Goal: Task Accomplishment & Management: Use online tool/utility

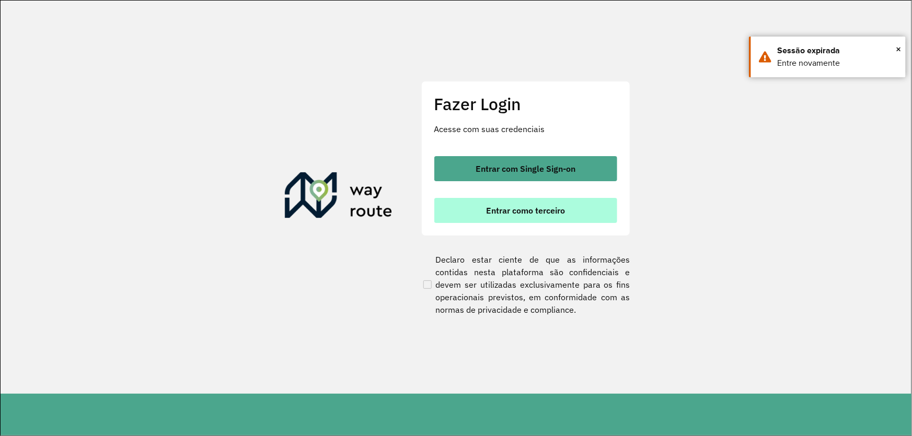
click at [539, 203] on button "Entrar como terceiro" at bounding box center [525, 210] width 183 height 25
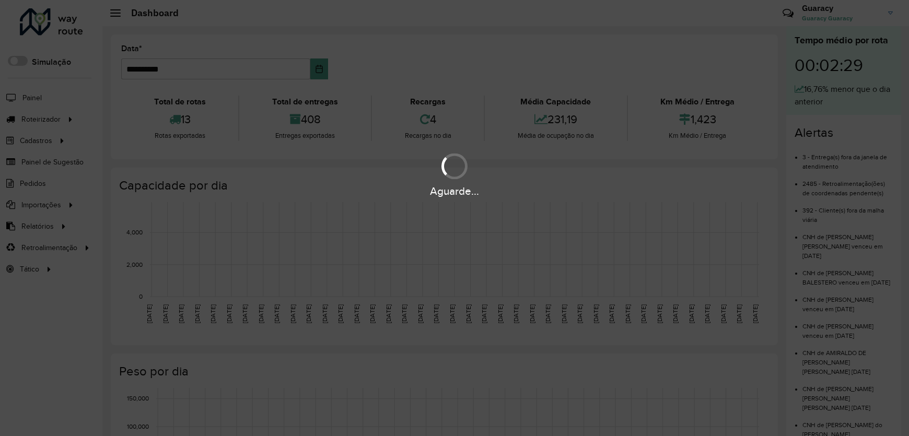
click at [44, 120] on div "Aguarde..." at bounding box center [454, 218] width 909 height 436
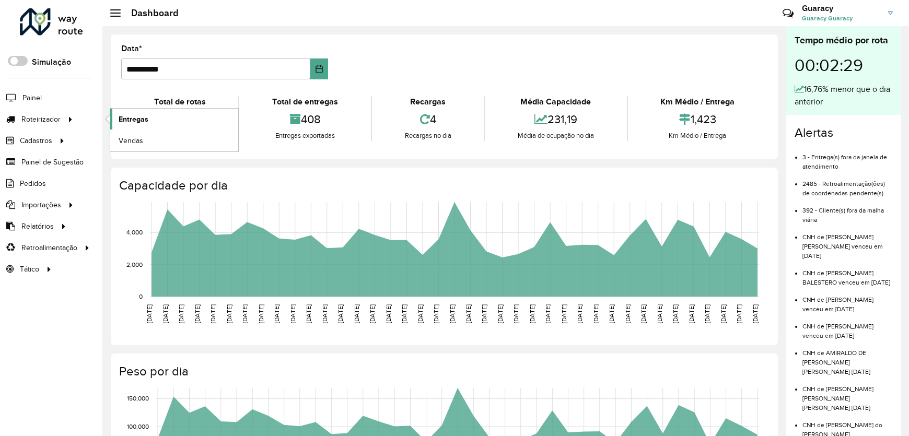
click at [134, 121] on span "Entregas" at bounding box center [134, 119] width 30 height 11
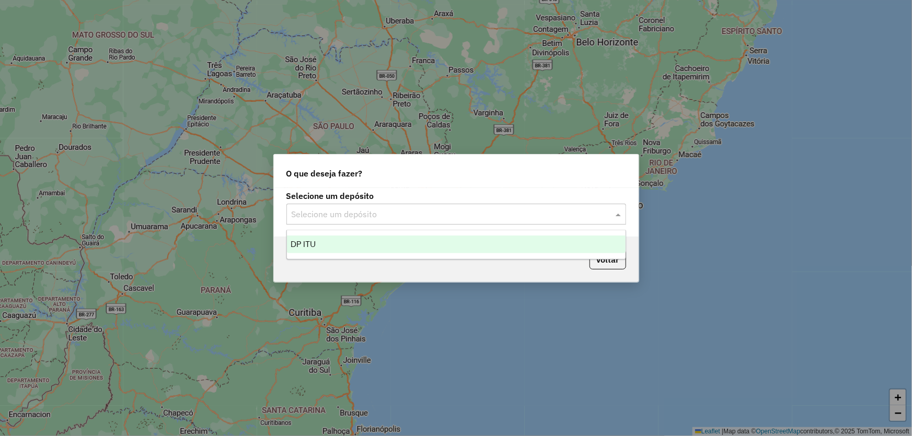
click at [419, 211] on input "text" at bounding box center [446, 214] width 308 height 13
click at [322, 246] on div "DP ITU" at bounding box center [456, 245] width 339 height 18
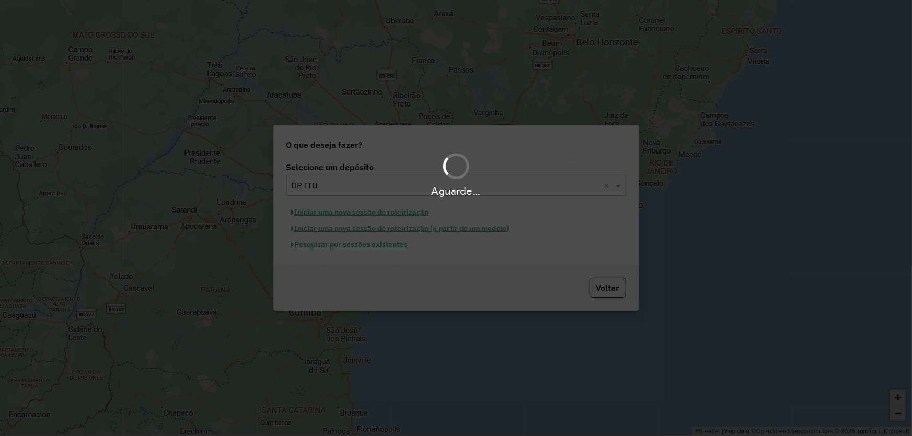
click at [326, 246] on hb-app "Aguarde... Pop-up bloqueado! Seu navegador bloqueou automáticamente a abertura …" at bounding box center [456, 218] width 912 height 436
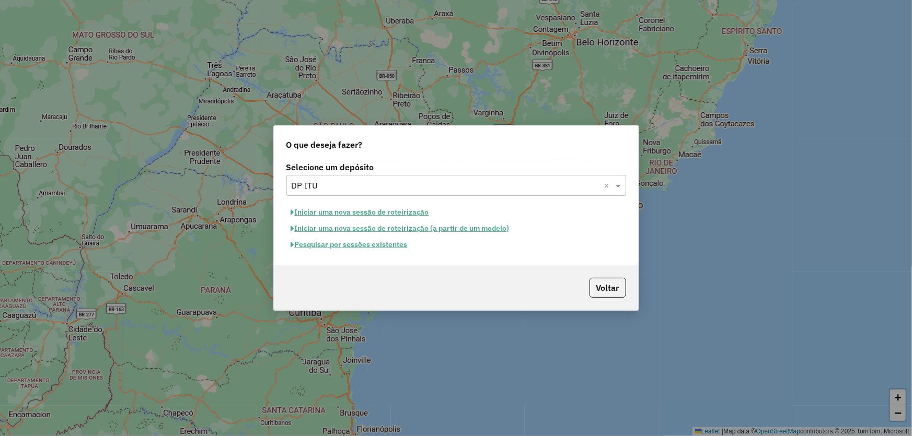
click at [325, 245] on button "Pesquisar por sessões existentes" at bounding box center [349, 245] width 126 height 16
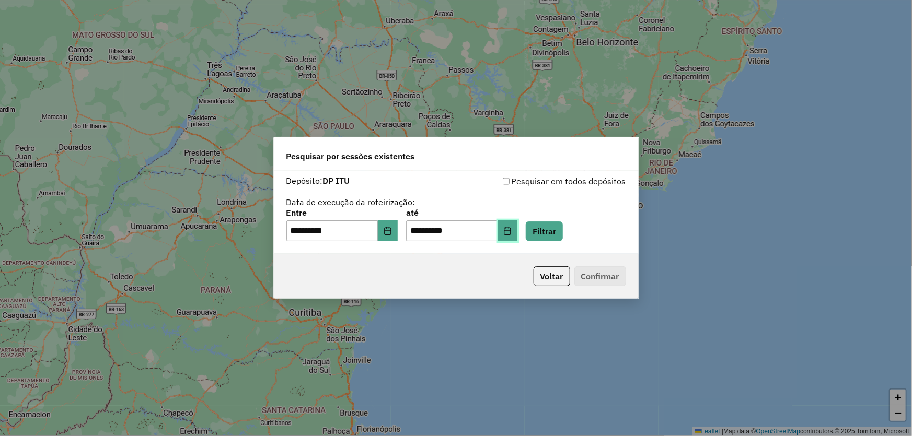
click at [511, 230] on icon "Choose Date" at bounding box center [507, 231] width 7 height 8
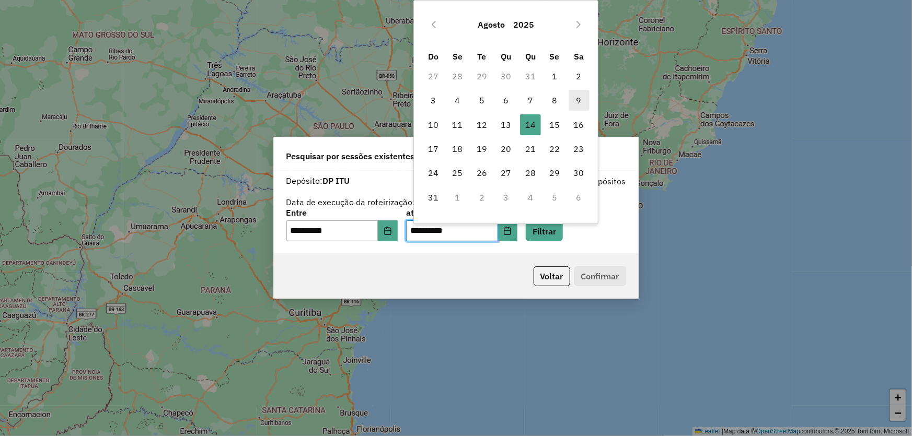
click at [578, 99] on span "9" at bounding box center [578, 100] width 21 height 21
type input "**********"
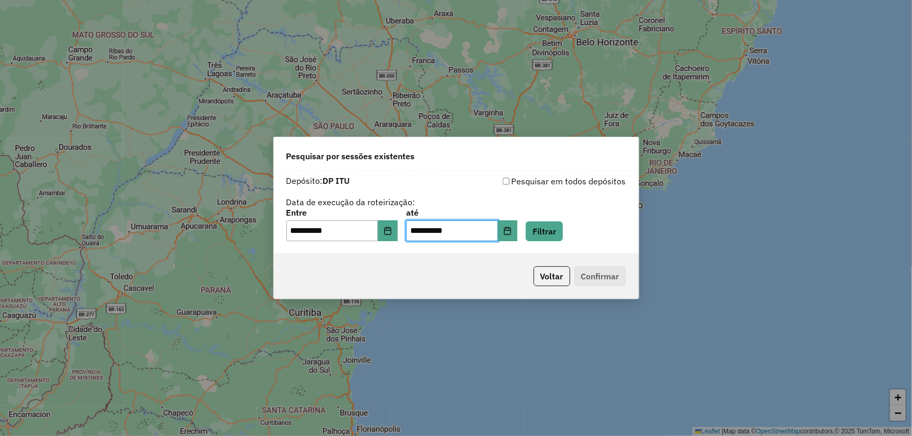
click at [581, 224] on div "**********" at bounding box center [456, 225] width 340 height 32
click at [559, 229] on button "Filtrar" at bounding box center [544, 232] width 37 height 20
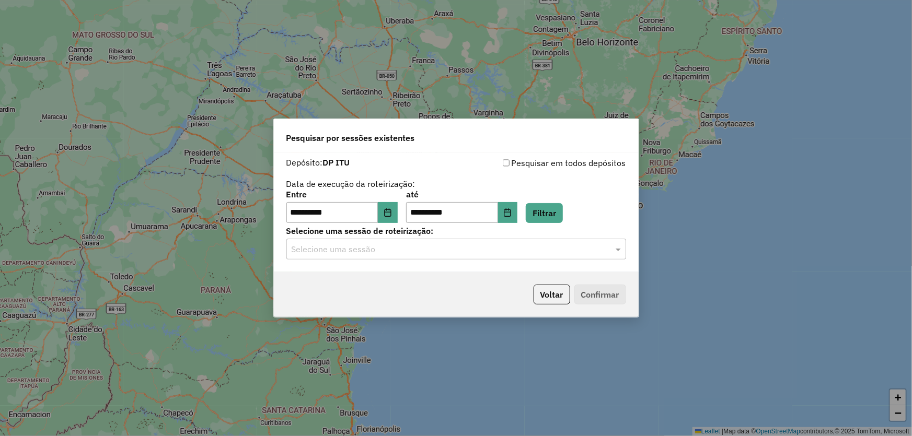
click at [335, 247] on input "text" at bounding box center [446, 249] width 308 height 13
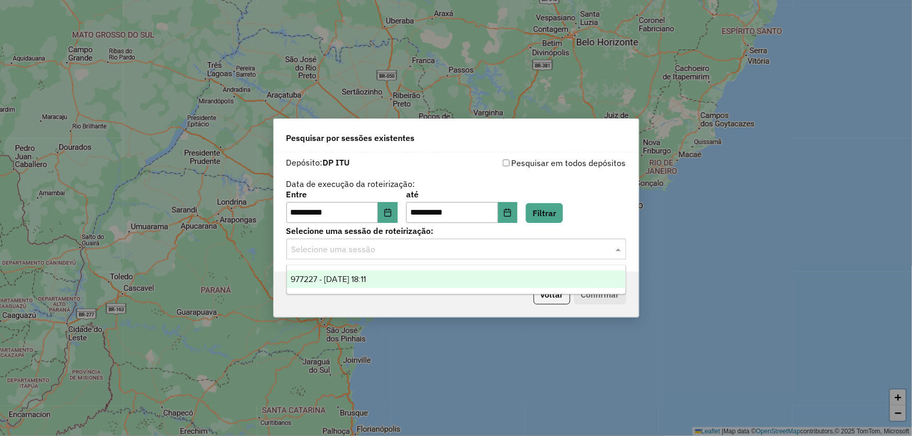
click at [324, 275] on span "977227 - 09/08/2025 18:11" at bounding box center [328, 279] width 75 height 9
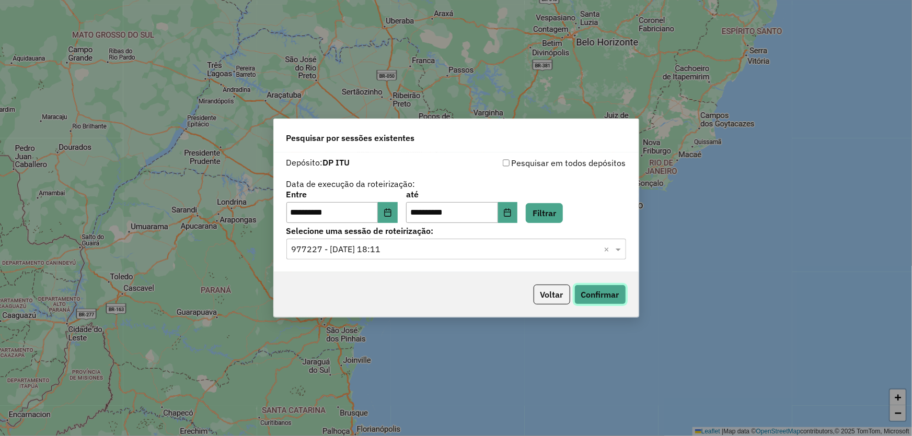
click at [583, 300] on button "Confirmar" at bounding box center [600, 295] width 52 height 20
click at [392, 212] on icon "Choose Date" at bounding box center [388, 212] width 8 height 8
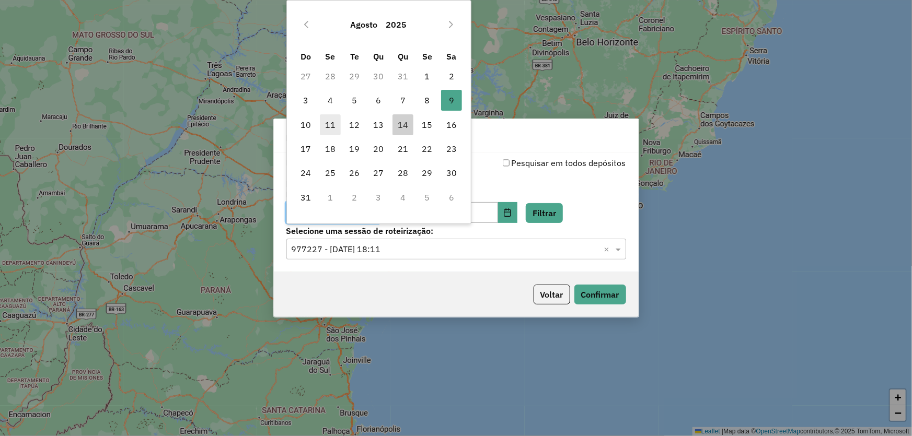
click at [329, 124] on span "11" at bounding box center [330, 124] width 21 height 21
type input "**********"
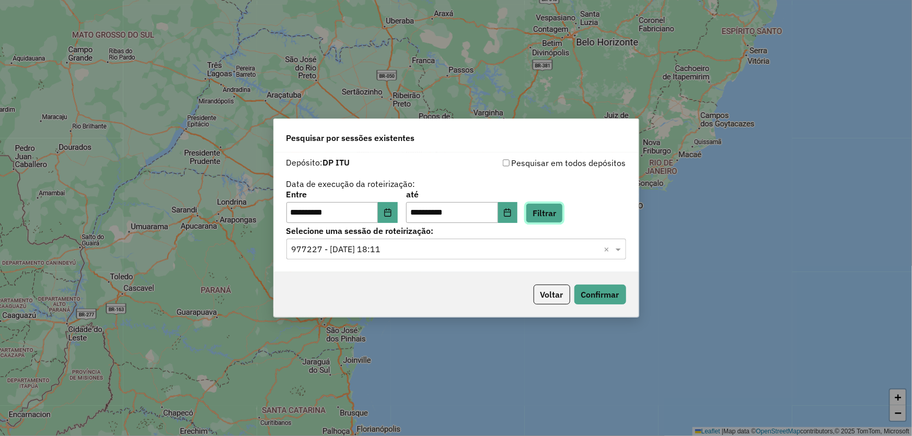
click at [549, 214] on button "Filtrar" at bounding box center [544, 213] width 37 height 20
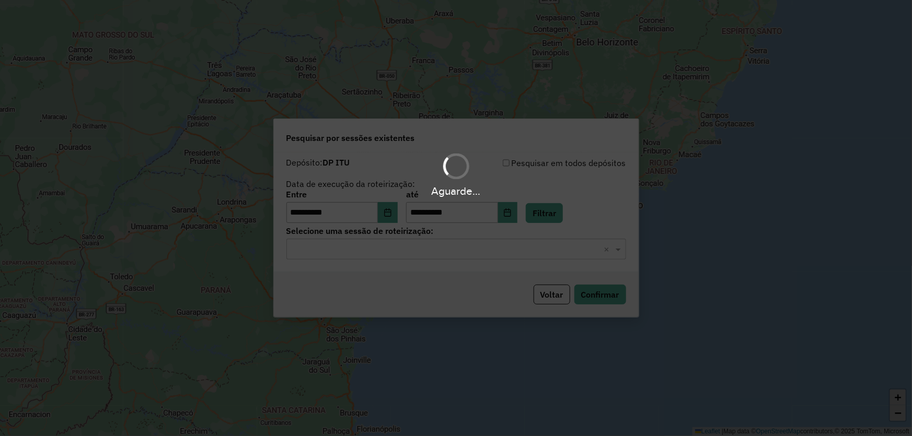
click at [332, 249] on hb-app "**********" at bounding box center [456, 218] width 912 height 436
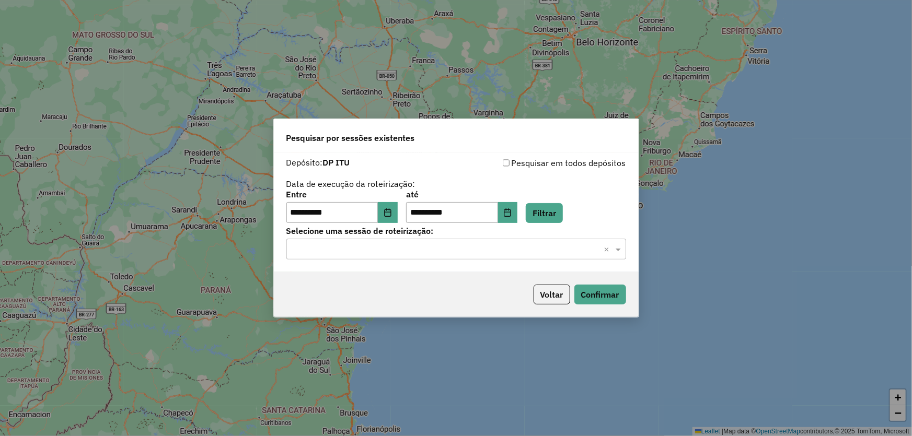
click at [332, 249] on input "text" at bounding box center [446, 249] width 308 height 13
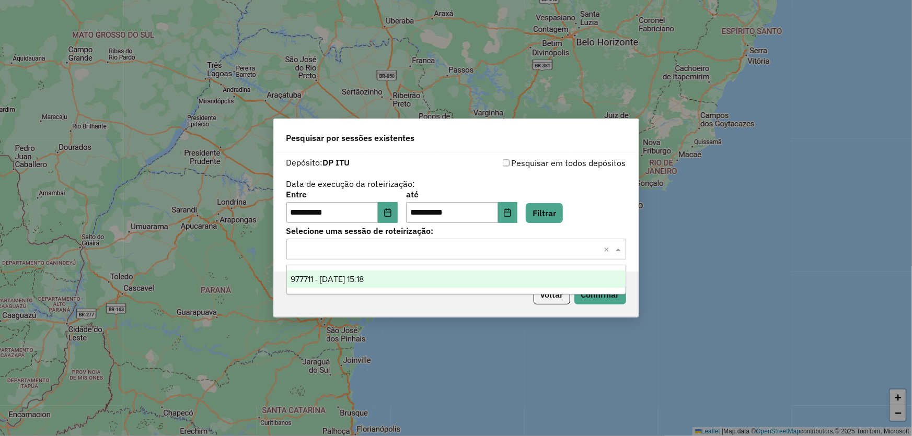
click at [357, 288] on div "977711 - 11/08/2025 15:18" at bounding box center [456, 280] width 339 height 18
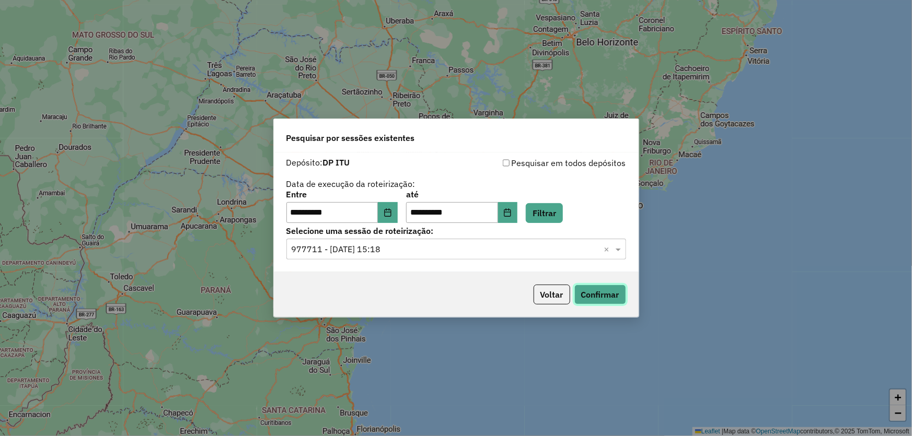
click at [600, 292] on button "Confirmar" at bounding box center [600, 295] width 52 height 20
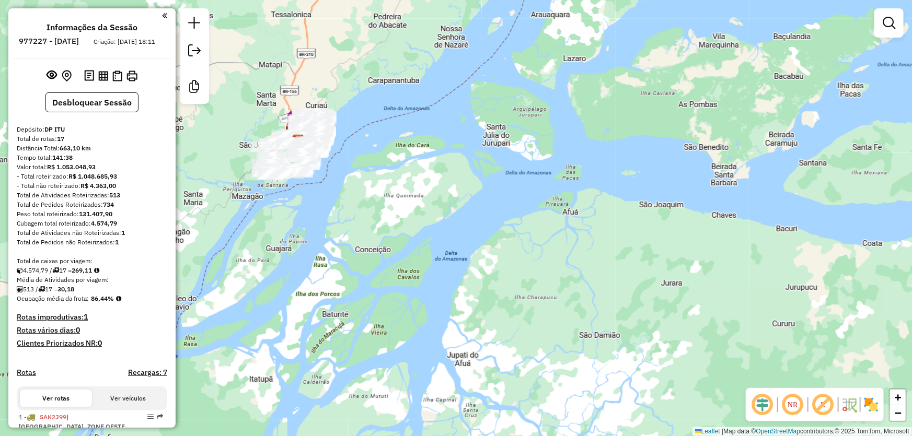
drag, startPoint x: 320, startPoint y: 80, endPoint x: 432, endPoint y: 256, distance: 207.7
click at [431, 254] on div "Janela de atendimento Grade de atendimento Capacidade Transportadoras Veículos …" at bounding box center [456, 218] width 912 height 436
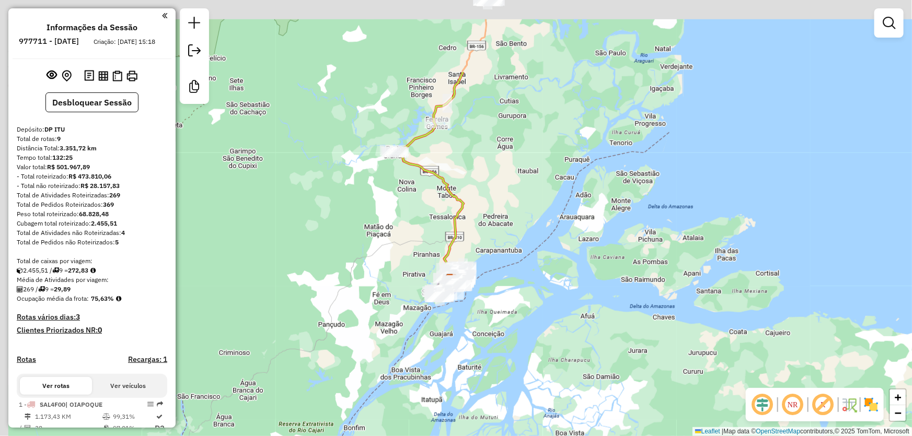
drag, startPoint x: 380, startPoint y: 80, endPoint x: 390, endPoint y: 211, distance: 131.5
click at [390, 209] on div "Janela de atendimento Grade de atendimento Capacidade Transportadoras Veículos …" at bounding box center [456, 218] width 912 height 436
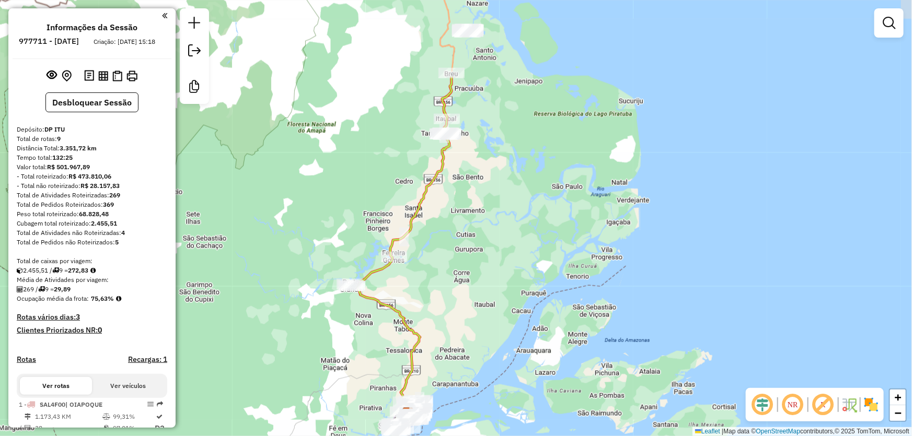
drag, startPoint x: 503, startPoint y: 101, endPoint x: 517, endPoint y: 180, distance: 79.6
click at [517, 180] on div "Janela de atendimento Grade de atendimento Capacidade Transportadoras Veículos …" at bounding box center [456, 218] width 912 height 436
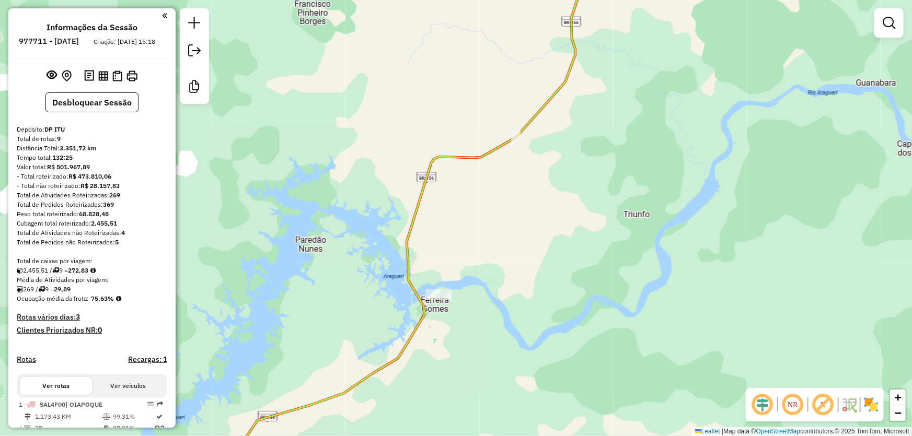
drag, startPoint x: 388, startPoint y: 261, endPoint x: 321, endPoint y: 337, distance: 101.1
click at [306, 341] on div "Janela de atendimento Grade de atendimento Capacidade Transportadoras Veículos …" at bounding box center [456, 218] width 912 height 436
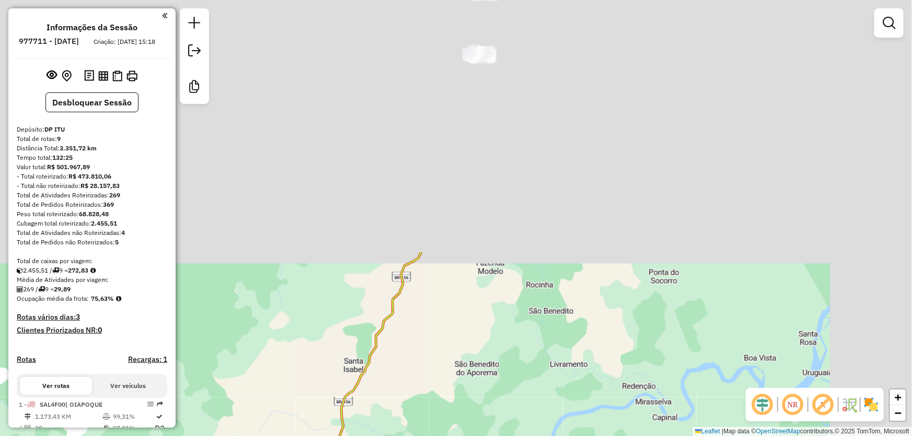
drag, startPoint x: 561, startPoint y: 75, endPoint x: 405, endPoint y: 405, distance: 364.8
click at [405, 403] on div "Janela de atendimento Grade de atendimento Capacidade Transportadoras Veículos …" at bounding box center [456, 218] width 912 height 436
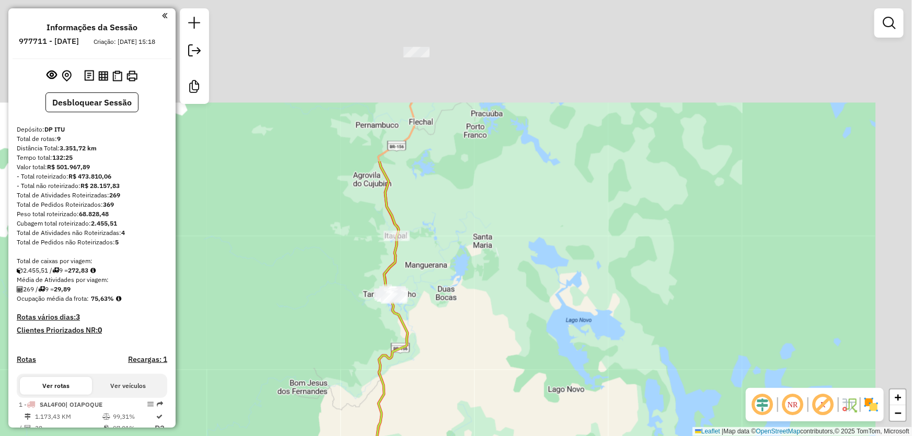
drag, startPoint x: 510, startPoint y: 148, endPoint x: 439, endPoint y: 350, distance: 213.5
click at [439, 350] on div "Janela de atendimento Grade de atendimento Capacidade Transportadoras Veículos …" at bounding box center [456, 218] width 912 height 436
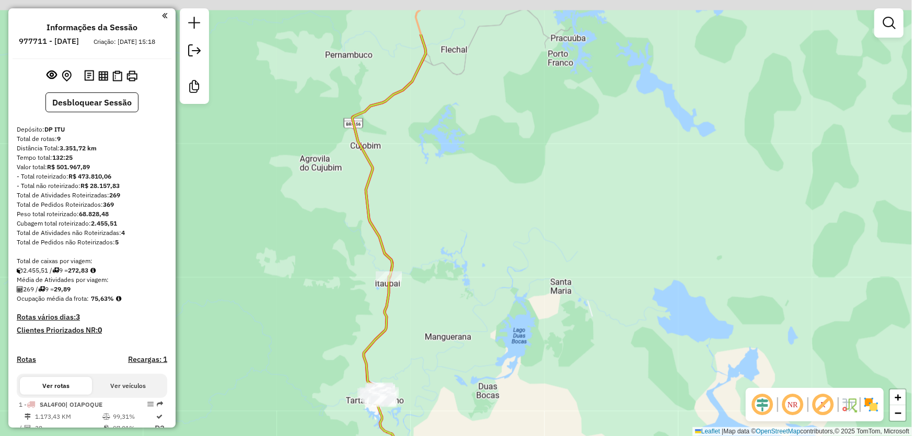
drag, startPoint x: 431, startPoint y: 157, endPoint x: 385, endPoint y: 455, distance: 301.4
click at [385, 436] on html "Aguarde... Pop-up bloqueado! Seu navegador bloqueou automáticamente a abertura …" at bounding box center [456, 218] width 912 height 436
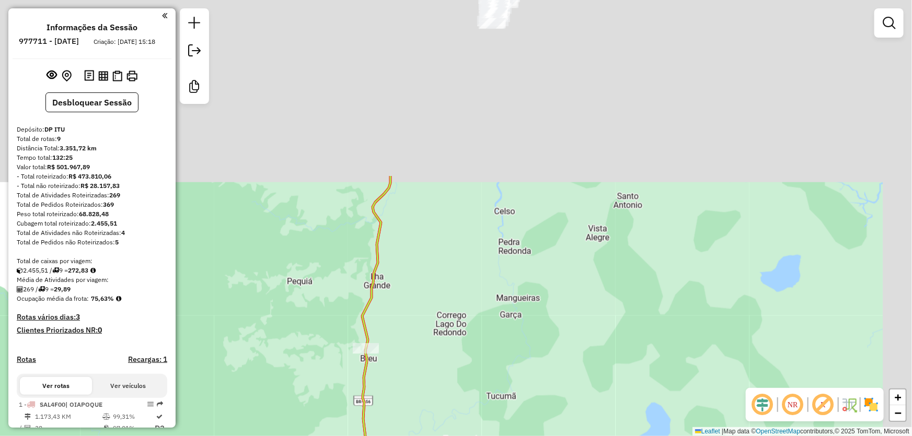
drag, startPoint x: 410, startPoint y: 218, endPoint x: 375, endPoint y: 449, distance: 234.1
click at [375, 436] on html "Aguarde... Pop-up bloqueado! Seu navegador bloqueou automáticamente a abertura …" at bounding box center [456, 218] width 912 height 436
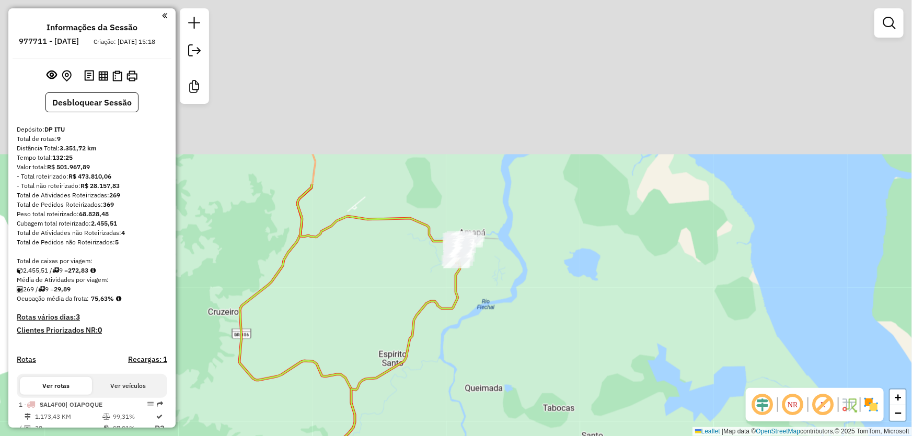
drag, startPoint x: 396, startPoint y: 226, endPoint x: 357, endPoint y: 455, distance: 231.5
click at [357, 436] on html "Aguarde... Pop-up bloqueado! Seu navegador bloqueou automáticamente a abertura …" at bounding box center [456, 218] width 912 height 436
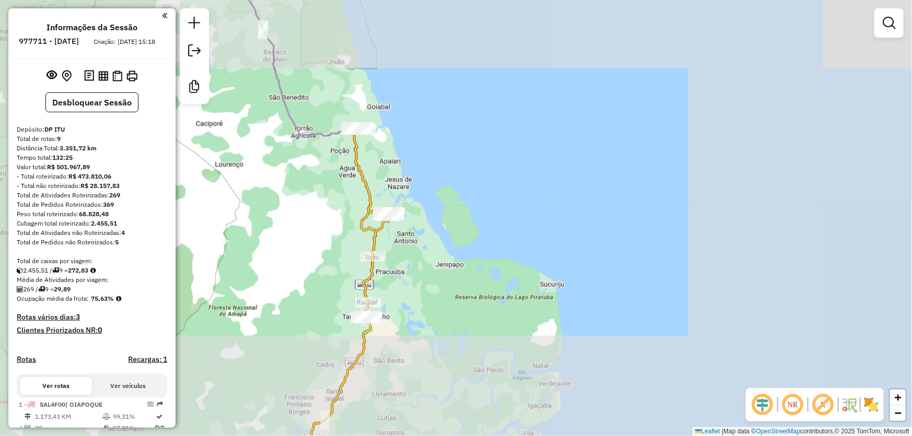
drag, startPoint x: 398, startPoint y: 318, endPoint x: 434, endPoint y: 158, distance: 163.9
click at [431, 173] on div "Janela de atendimento Grade de atendimento Capacidade Transportadoras Veículos …" at bounding box center [456, 218] width 912 height 436
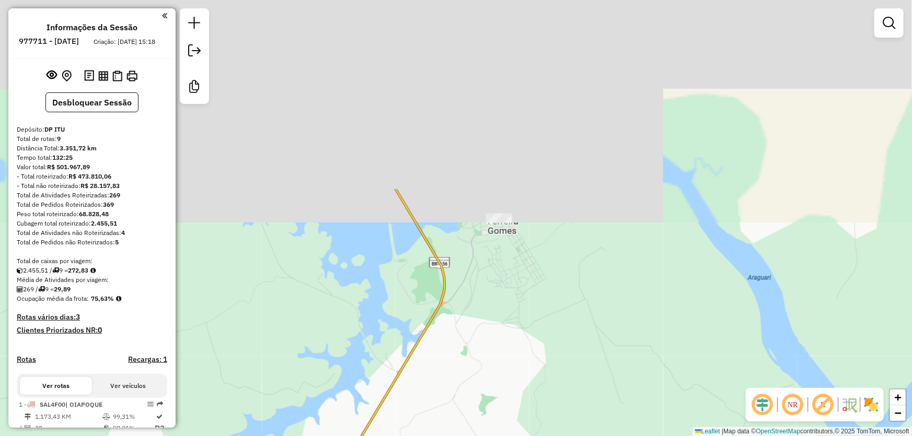
drag, startPoint x: 448, startPoint y: 47, endPoint x: 481, endPoint y: 280, distance: 234.8
click at [481, 280] on div "Janela de atendimento Grade de atendimento Capacidade Transportadoras Veículos …" at bounding box center [456, 218] width 912 height 436
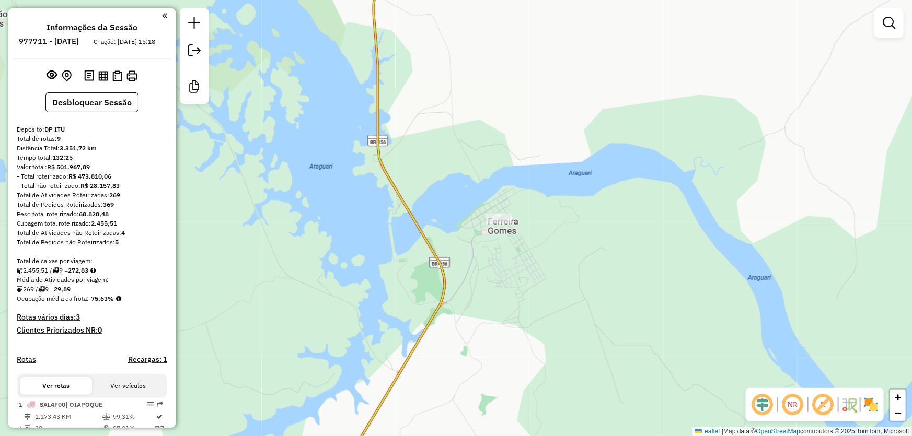
click at [502, 224] on div at bounding box center [499, 219] width 26 height 10
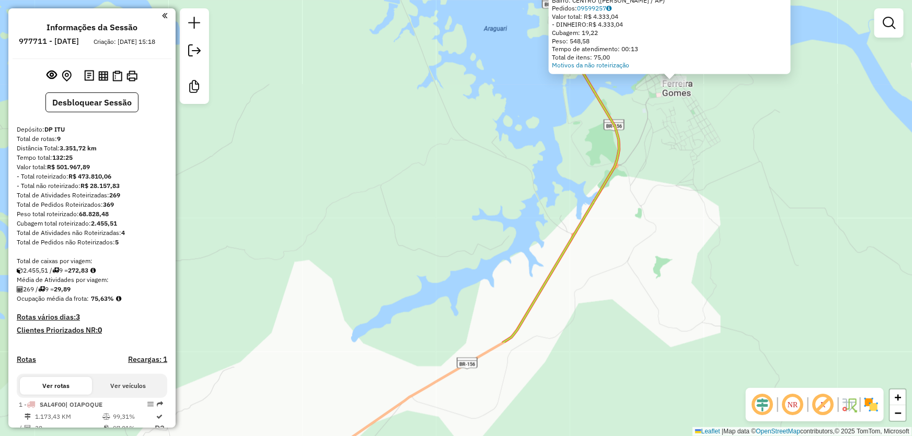
drag, startPoint x: 325, startPoint y: 354, endPoint x: 577, endPoint y: 182, distance: 305.2
click at [572, 188] on div "Atividade não roteirizada 16292 - DIST. BRAZAO Endereço: HILDEMAR MAIA 311 Bair…" at bounding box center [456, 218] width 912 height 436
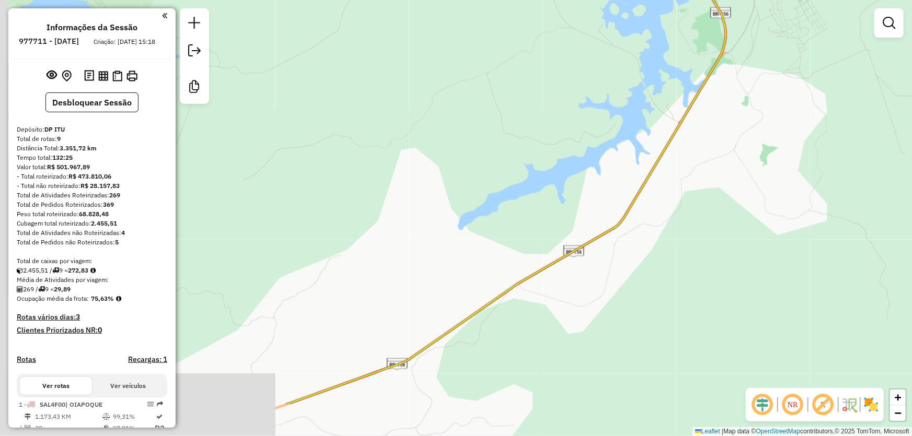
drag, startPoint x: 483, startPoint y: 304, endPoint x: 556, endPoint y: 220, distance: 111.1
click at [555, 222] on div "Atividade não roteirizada 16292 - DIST. BRAZAO Endereço: HILDEMAR MAIA 311 Bair…" at bounding box center [456, 218] width 912 height 436
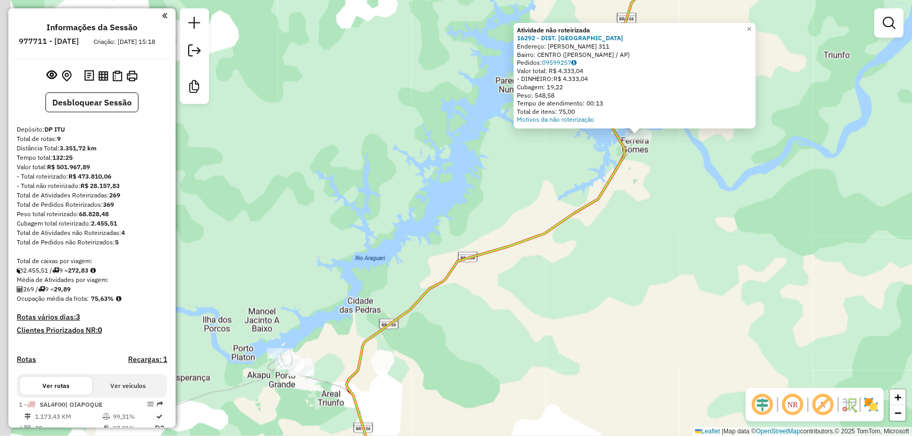
drag, startPoint x: 442, startPoint y: 307, endPoint x: 619, endPoint y: 203, distance: 205.2
click at [617, 204] on div "Atividade não roteirizada 16292 - DIST. BRAZAO Endereço: HILDEMAR MAIA 311 Bair…" at bounding box center [456, 218] width 912 height 436
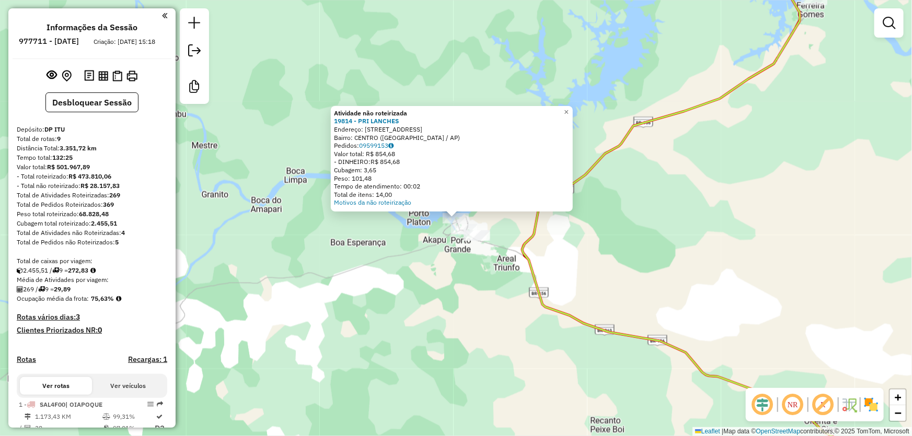
click at [454, 235] on div at bounding box center [464, 229] width 26 height 10
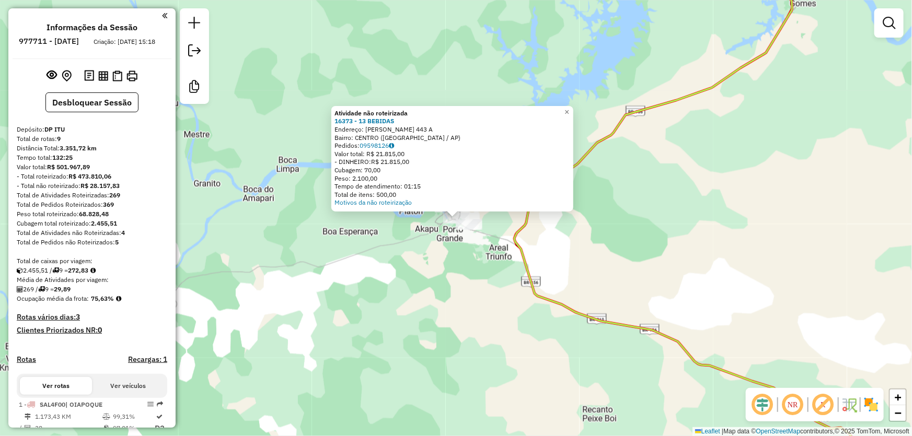
click at [469, 230] on div at bounding box center [469, 224] width 26 height 10
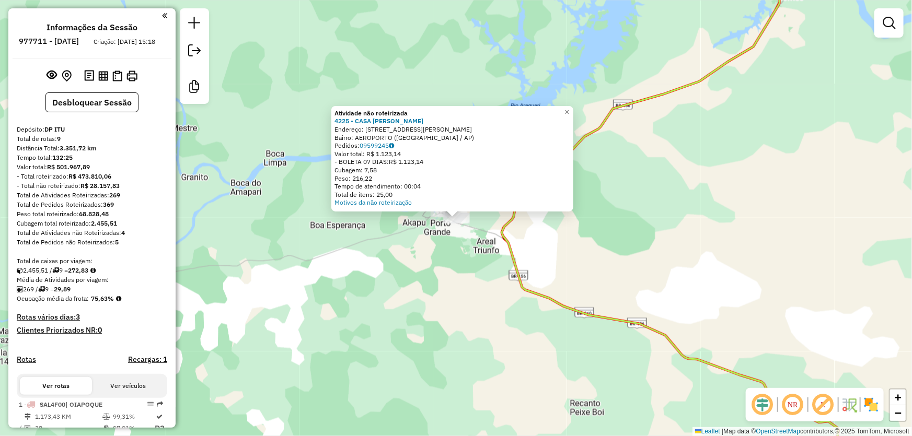
click at [704, 217] on div "Atividade não roteirizada 4225 - CASA [PERSON_NAME]: [STREET_ADDRESS][PERSON_NA…" at bounding box center [456, 218] width 912 height 436
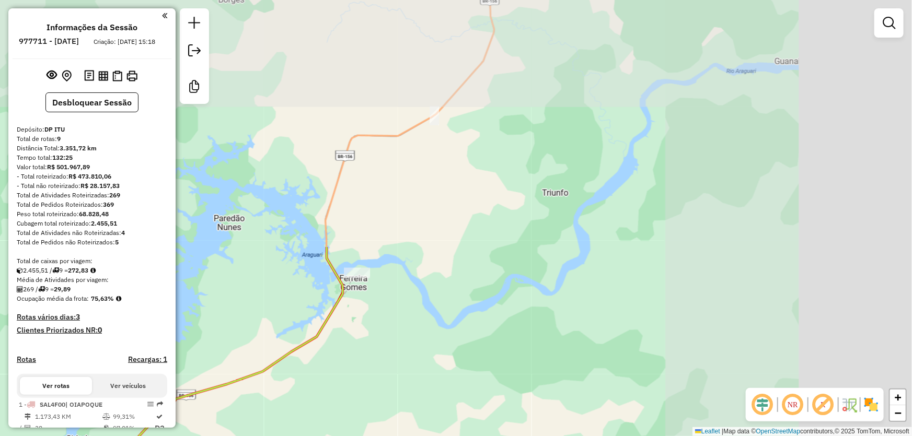
drag, startPoint x: 773, startPoint y: 164, endPoint x: 339, endPoint y: 417, distance: 502.0
click at [331, 436] on html "Aguarde... Pop-up bloqueado! Seu navegador bloqueou automáticamente a abertura …" at bounding box center [456, 218] width 912 height 436
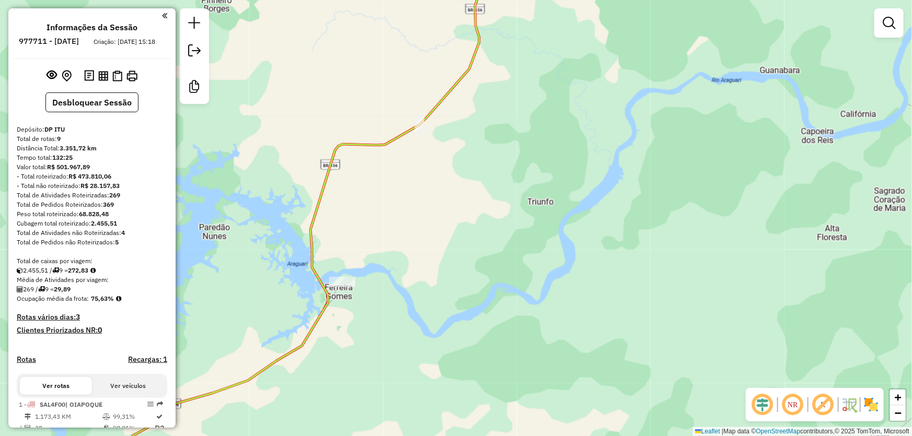
drag, startPoint x: 411, startPoint y: 231, endPoint x: 416, endPoint y: 247, distance: 16.5
click at [411, 247] on div "Janela de atendimento Grade de atendimento Capacidade Transportadoras Veículos …" at bounding box center [456, 218] width 912 height 436
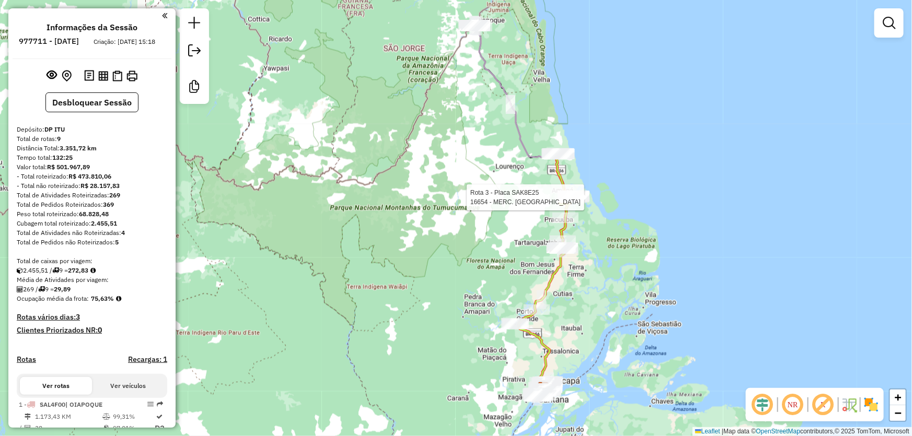
select select "**********"
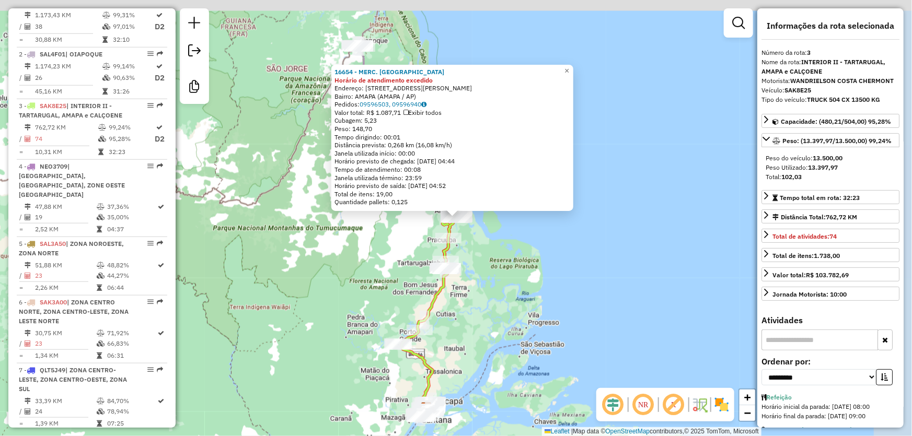
scroll to position [502, 0]
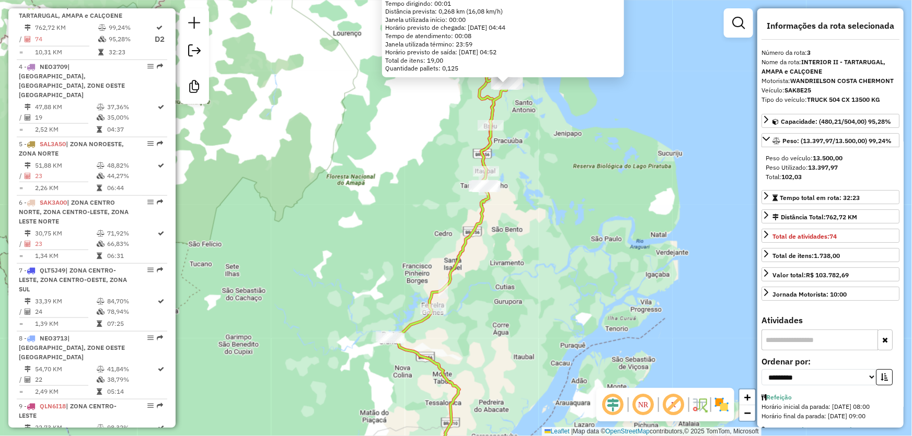
drag, startPoint x: 491, startPoint y: 316, endPoint x: 573, endPoint y: 168, distance: 169.1
click at [571, 172] on div "16654 - MERC. [PERSON_NAME] de atendimento excedido Endereço: AV [PERSON_NAME] …" at bounding box center [456, 218] width 912 height 436
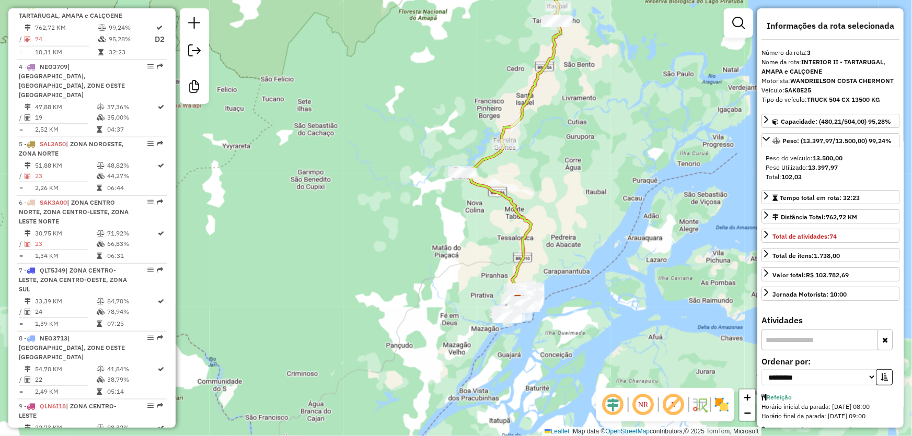
drag, startPoint x: 485, startPoint y: 261, endPoint x: 449, endPoint y: 154, distance: 113.2
click at [448, 156] on div "16654 - MERC. [PERSON_NAME] de atendimento excedido Endereço: AV [PERSON_NAME] …" at bounding box center [456, 218] width 912 height 436
